Goal: Check status: Check status

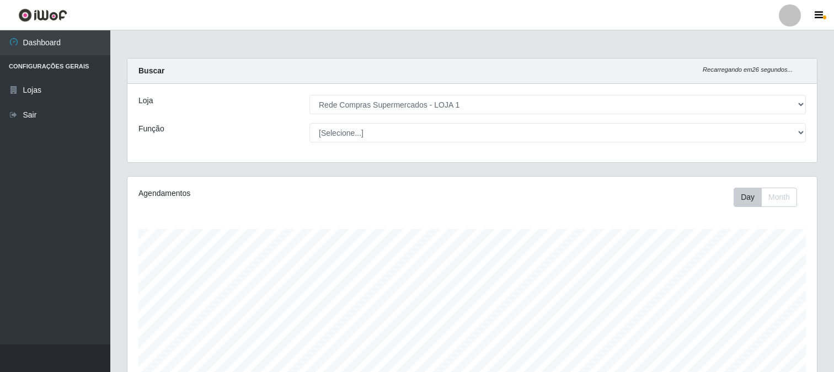
select select "158"
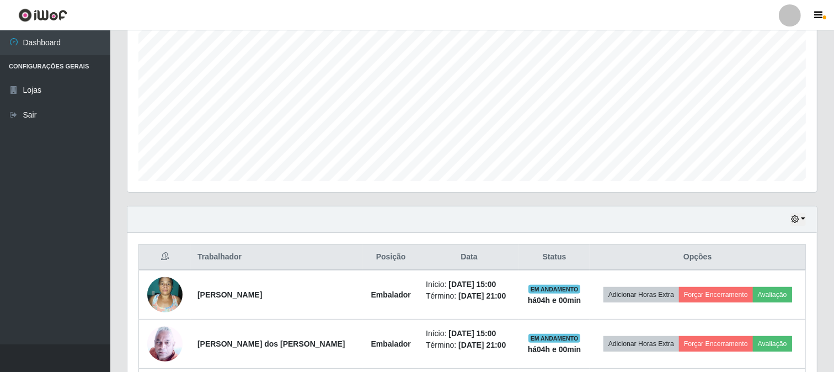
scroll to position [459, 0]
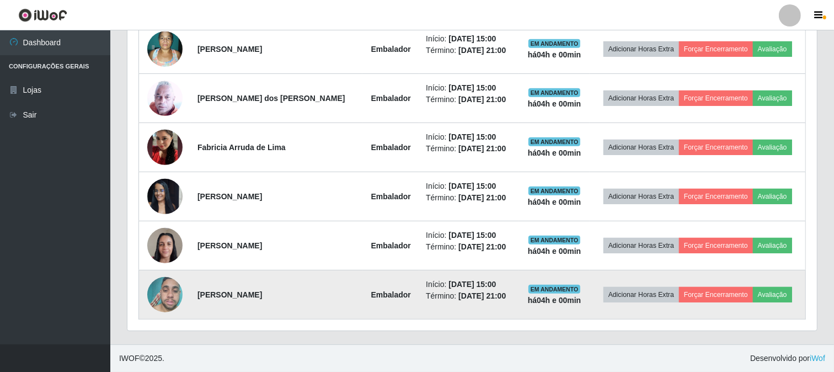
click at [174, 298] on img at bounding box center [164, 294] width 35 height 47
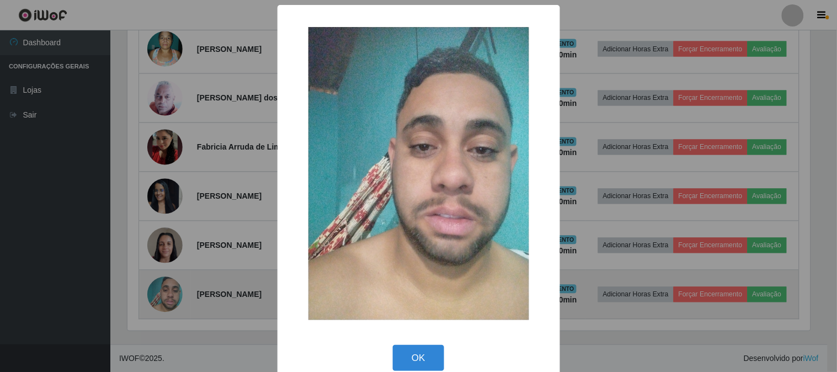
click at [174, 298] on div "× OK Cancel" at bounding box center [418, 186] width 837 height 372
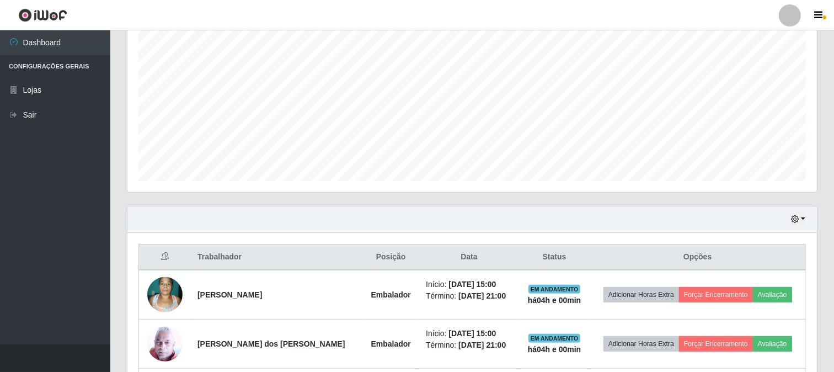
scroll to position [275, 0]
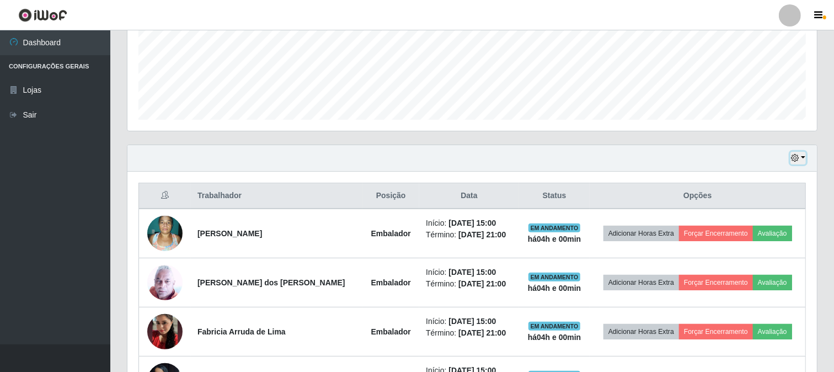
click at [804, 156] on button "button" at bounding box center [797, 158] width 15 height 13
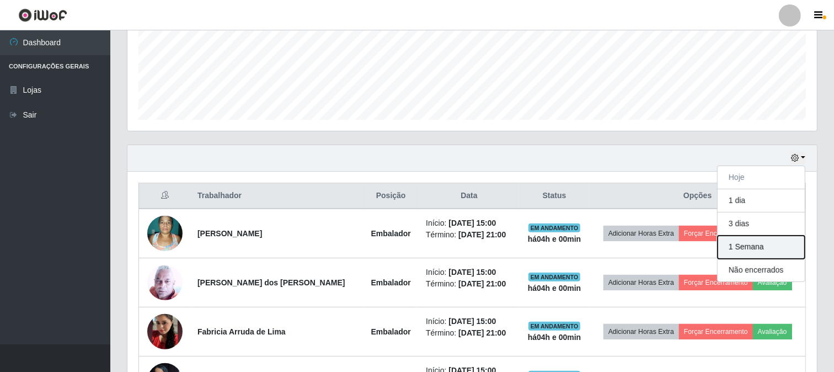
click at [747, 247] on button "1 Semana" at bounding box center [760, 246] width 87 height 23
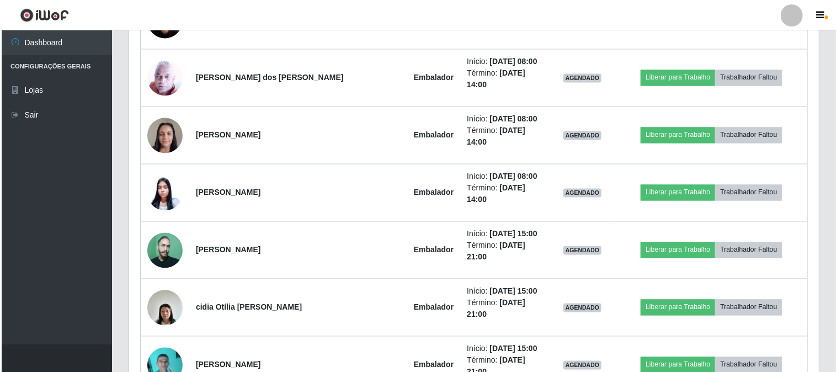
scroll to position [1929, 0]
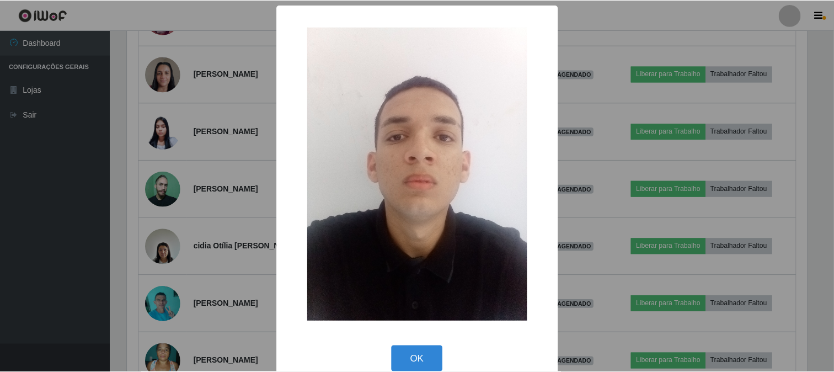
scroll to position [228, 682]
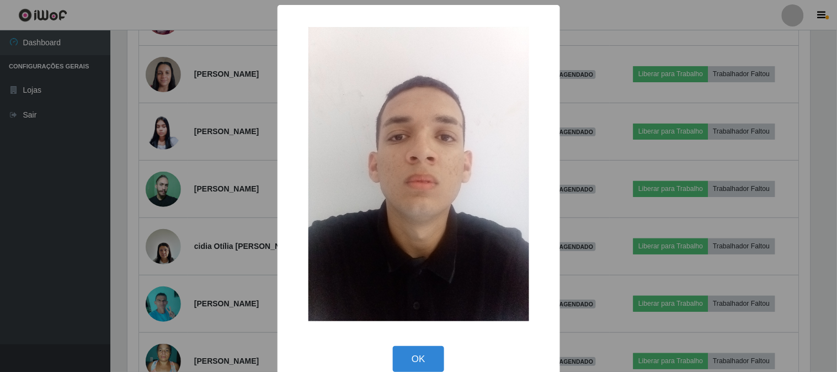
click at [164, 193] on div "× OK Cancel" at bounding box center [418, 186] width 837 height 372
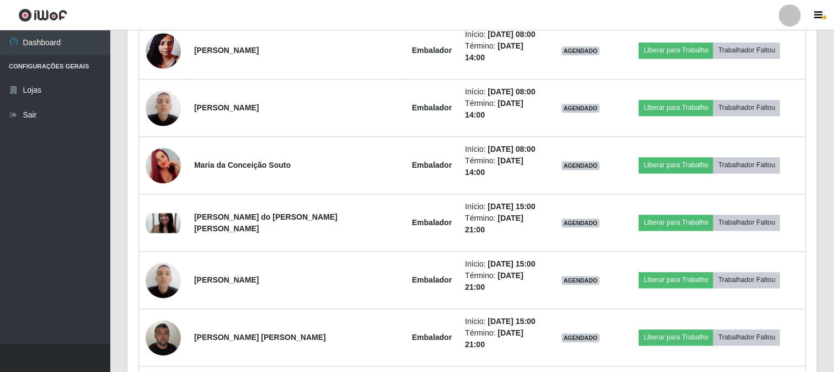
scroll to position [2419, 0]
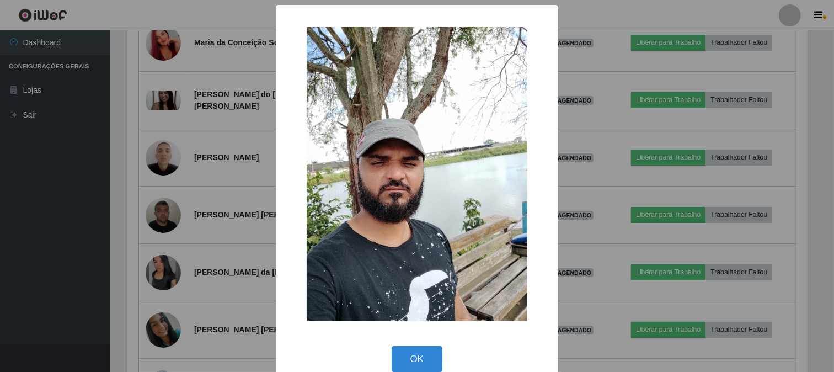
scroll to position [228, 682]
click at [173, 109] on div "× OK Cancel" at bounding box center [418, 186] width 837 height 372
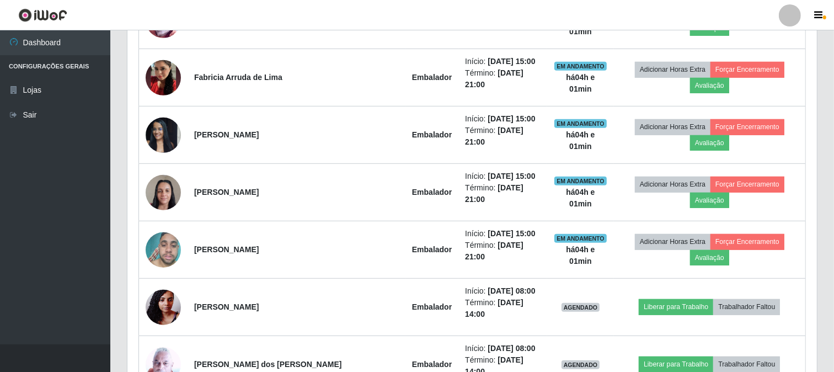
scroll to position [182, 0]
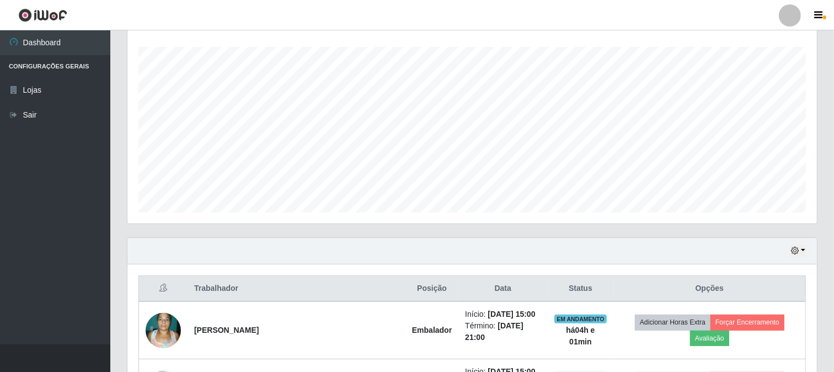
click at [806, 250] on div "Hoje 1 dia 3 dias 1 Semana Não encerrados" at bounding box center [471, 251] width 689 height 26
click at [804, 250] on button "button" at bounding box center [797, 250] width 15 height 13
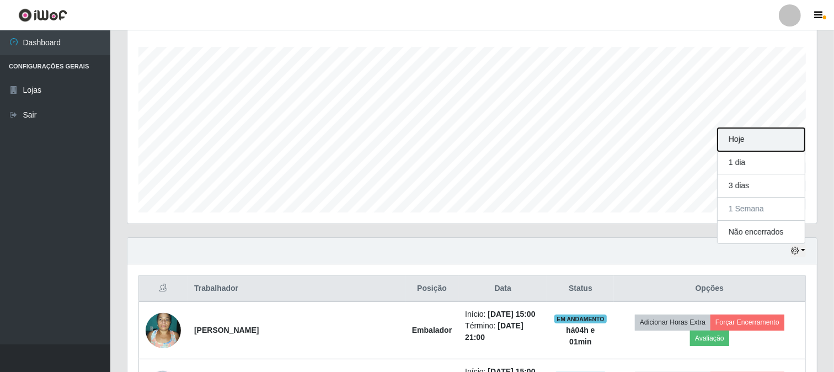
click at [743, 136] on button "Hoje" at bounding box center [760, 139] width 87 height 23
